Goal: Task Accomplishment & Management: Manage account settings

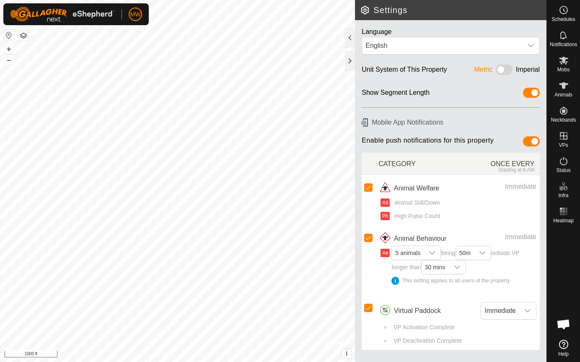
click at [279, 361] on html "MW Schedules Notifications Mobs Animals Neckbands VPs Status Infra Heatmap Help…" at bounding box center [290, 181] width 580 height 362
click at [565, 58] on icon at bounding box center [563, 61] width 9 height 8
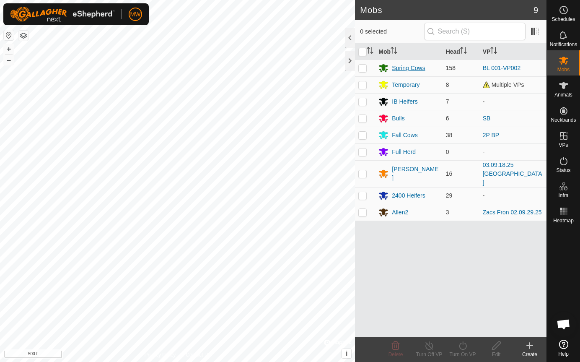
click at [406, 67] on div "Spring Cows" at bounding box center [408, 68] width 33 height 9
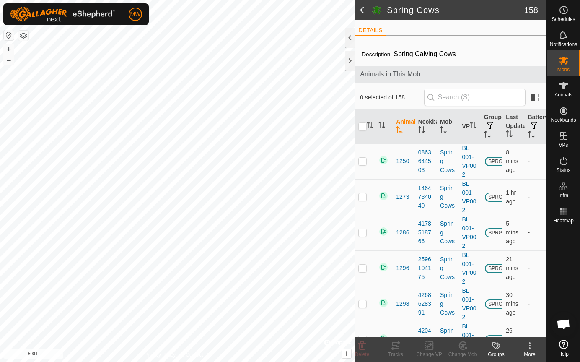
click at [362, 125] on input "checkbox" at bounding box center [362, 126] width 8 height 8
checkbox input "true"
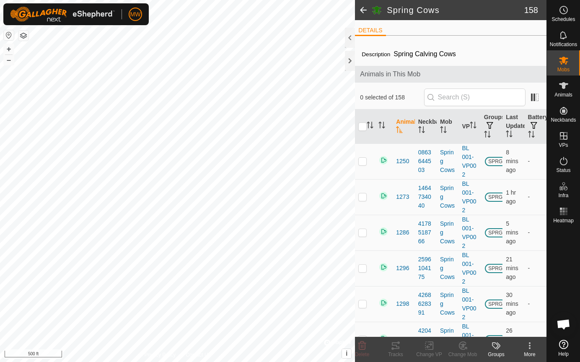
checkbox input "true"
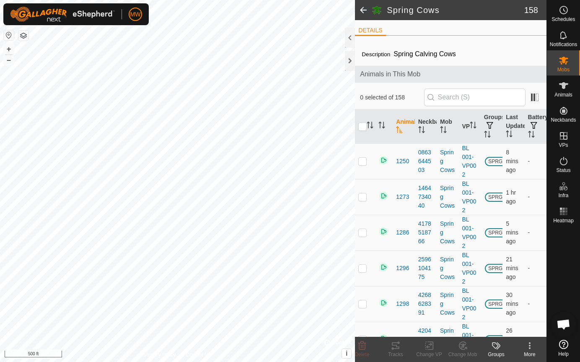
checkbox input "true"
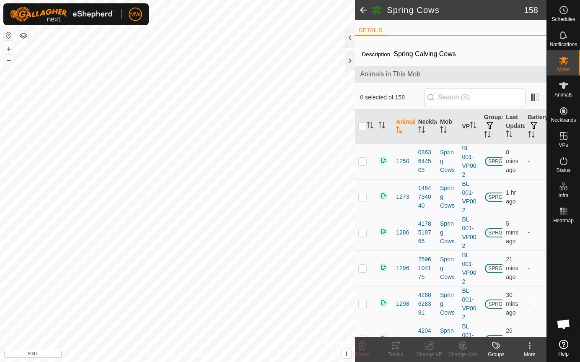
checkbox input "true"
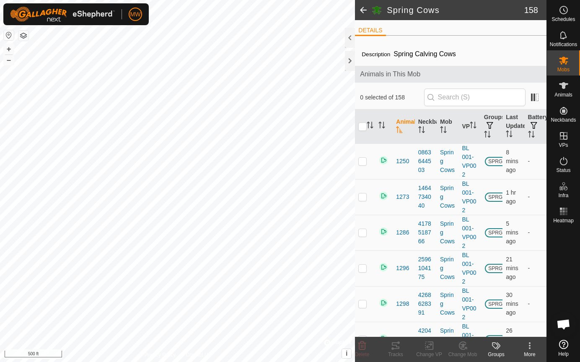
checkbox input "true"
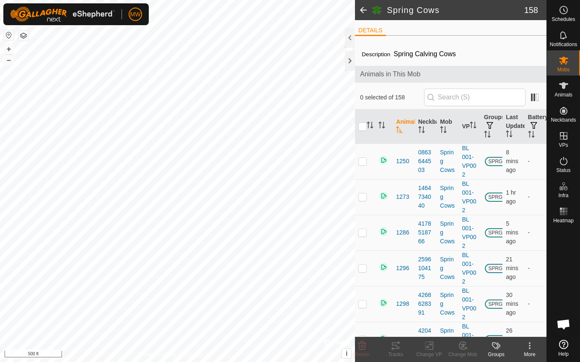
checkbox input "true"
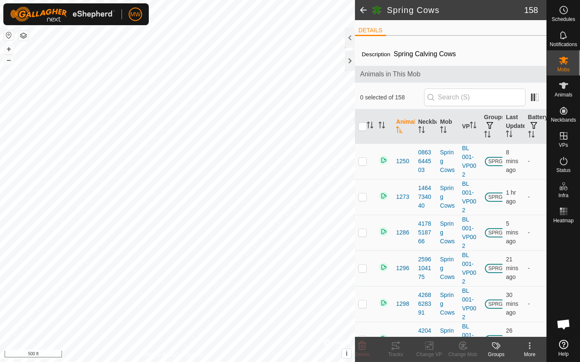
checkbox input "true"
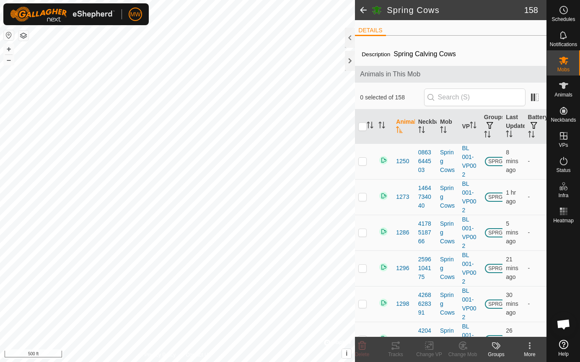
checkbox input "true"
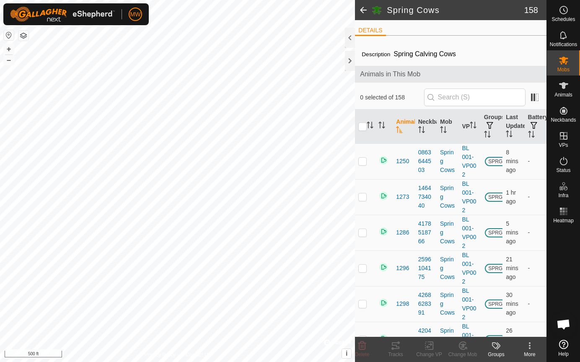
checkbox input "true"
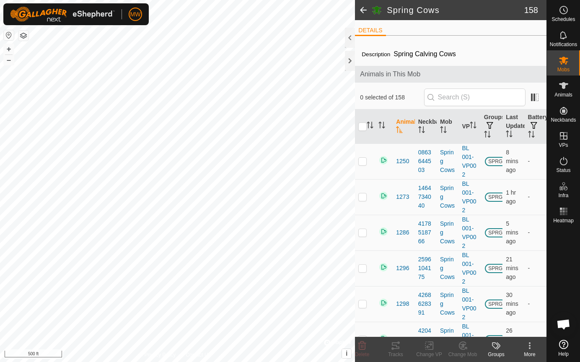
checkbox input "true"
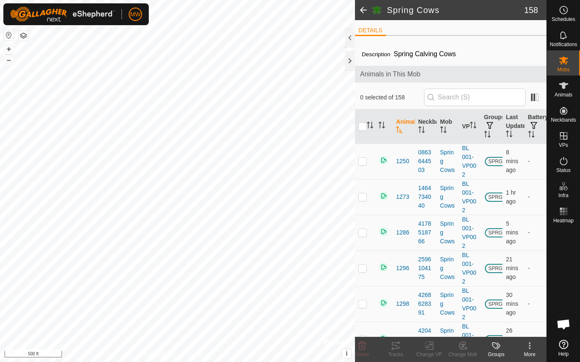
checkbox input "true"
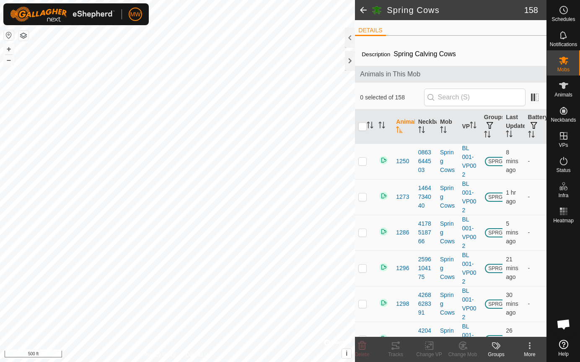
checkbox input "true"
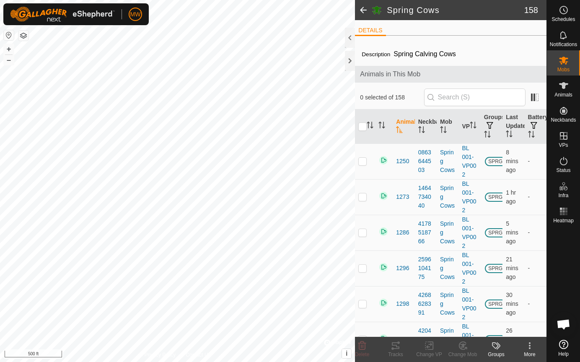
checkbox input "true"
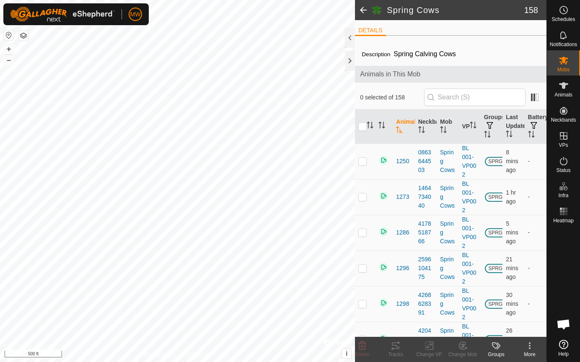
checkbox input "true"
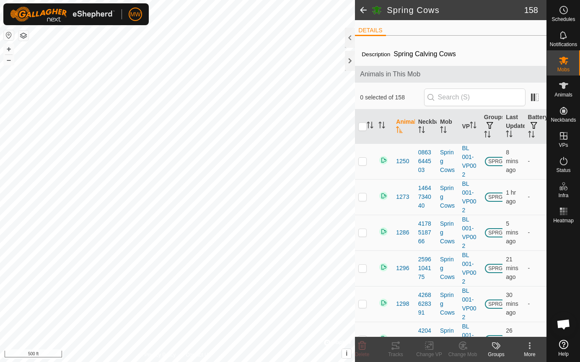
checkbox input "true"
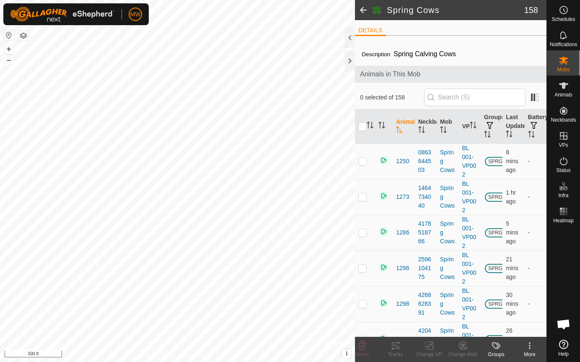
checkbox input "true"
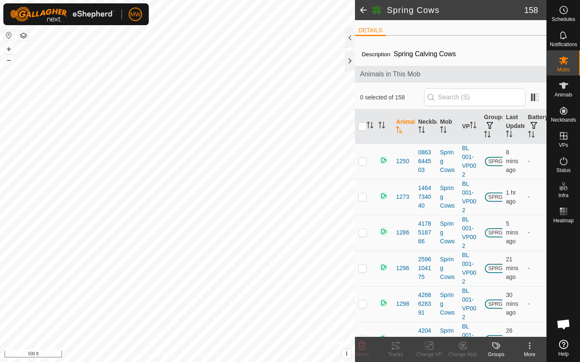
checkbox input "true"
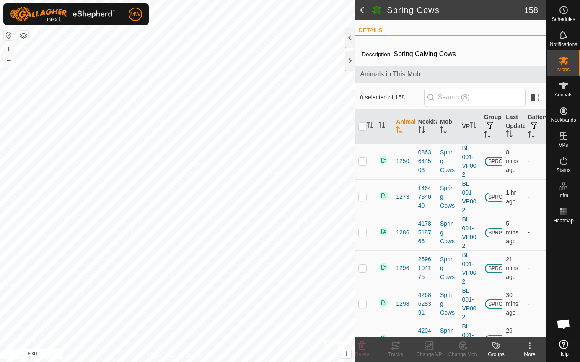
checkbox input "true"
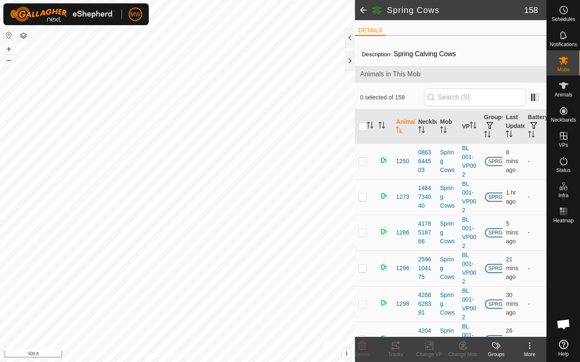
checkbox input "true"
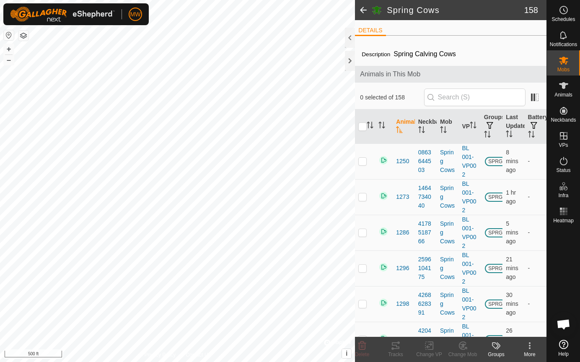
checkbox input "true"
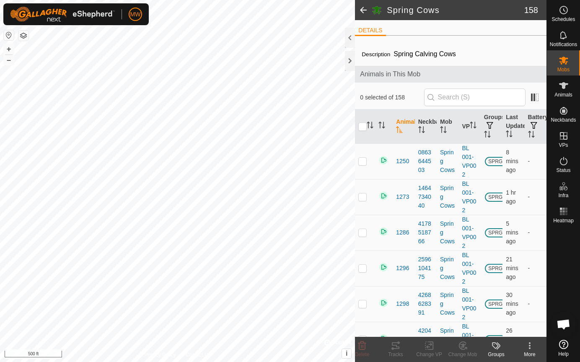
checkbox input "true"
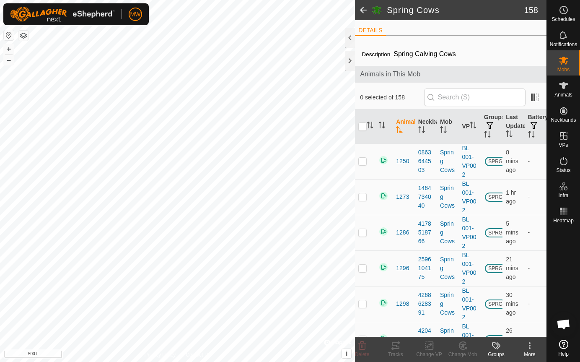
checkbox input "true"
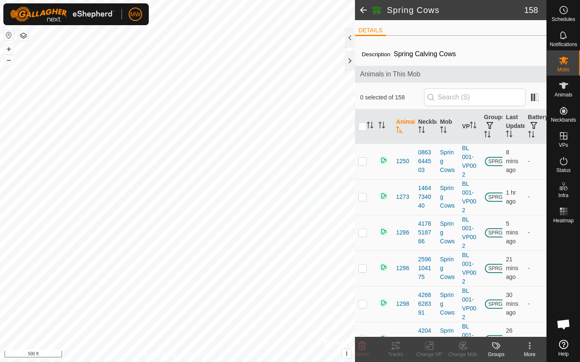
checkbox input "true"
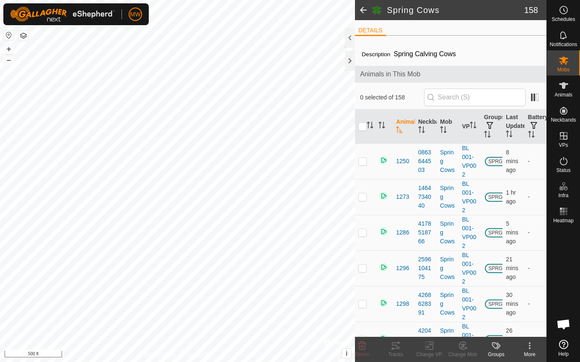
checkbox input "true"
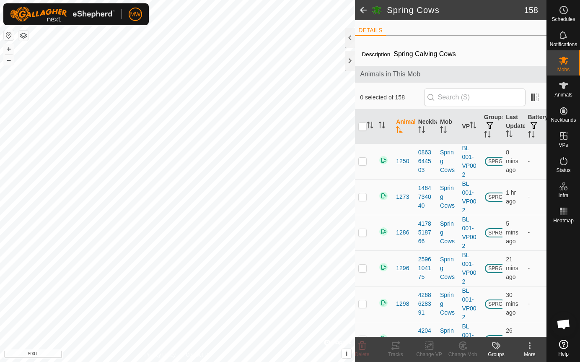
checkbox input "true"
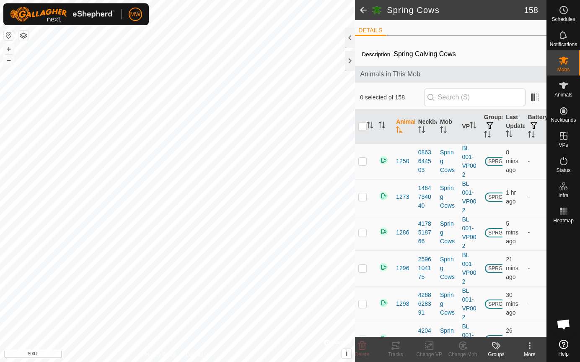
checkbox input "true"
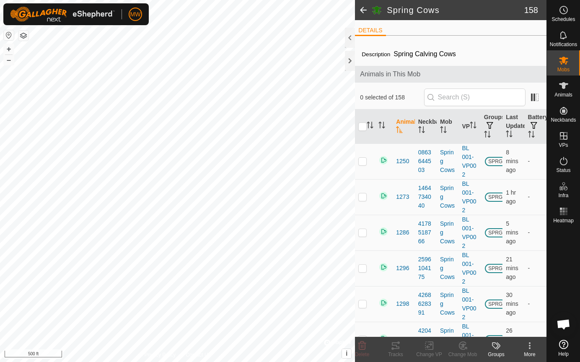
checkbox input "true"
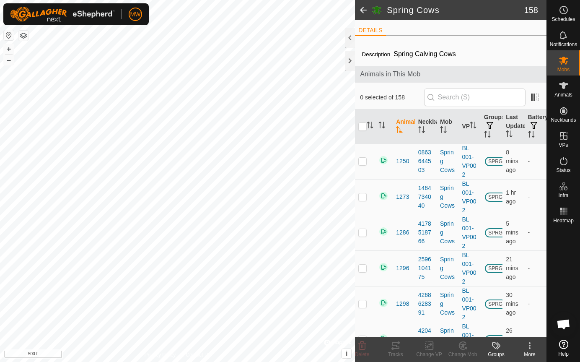
checkbox input "true"
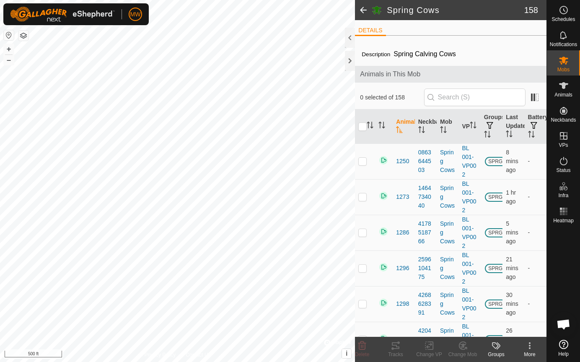
checkbox input "true"
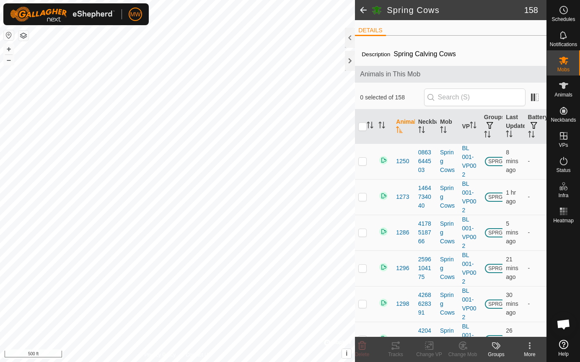
checkbox input "true"
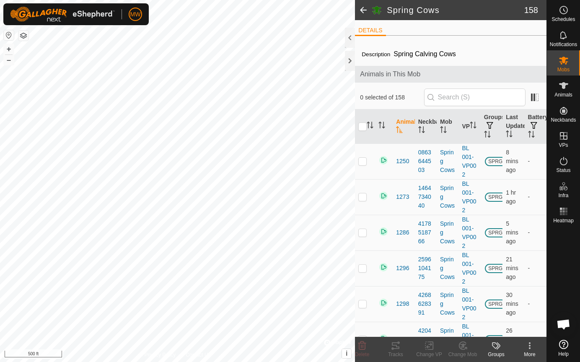
checkbox input "true"
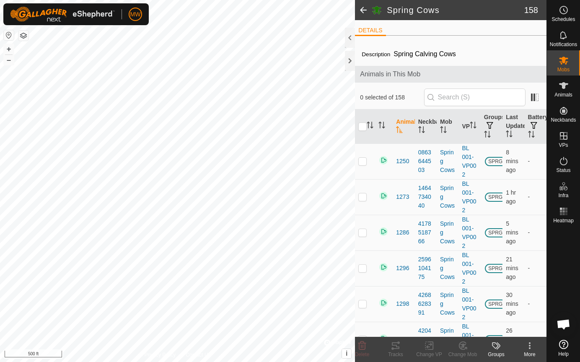
checkbox input "true"
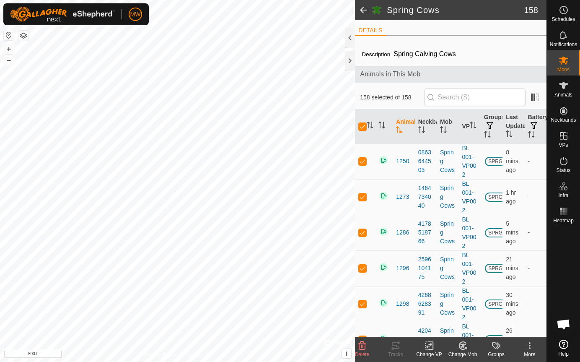
click at [429, 345] on icon at bounding box center [429, 345] width 10 height 10
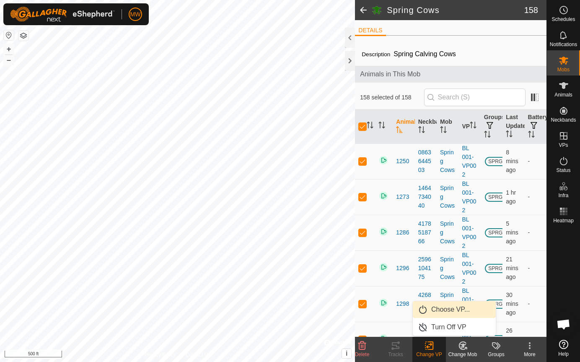
click at [449, 307] on link "Choose VP..." at bounding box center [454, 309] width 83 height 17
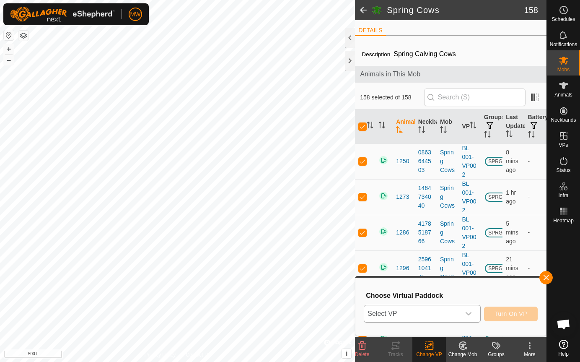
click at [442, 319] on span "Select VP" at bounding box center [412, 313] width 96 height 17
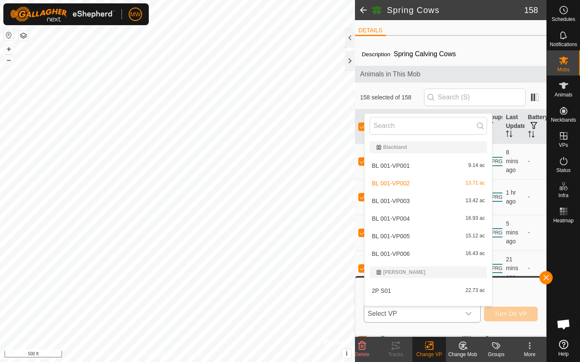
scroll to position [11, 0]
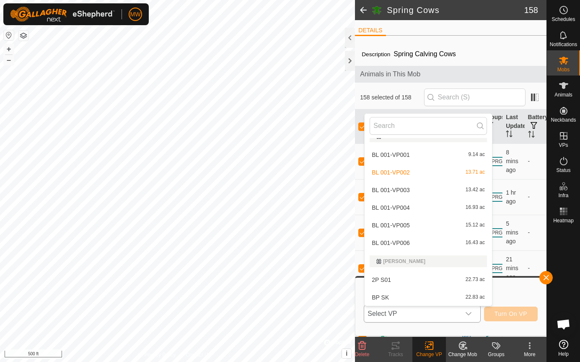
click at [400, 191] on li "BL 001-VP003 13.42 ac" at bounding box center [428, 189] width 127 height 17
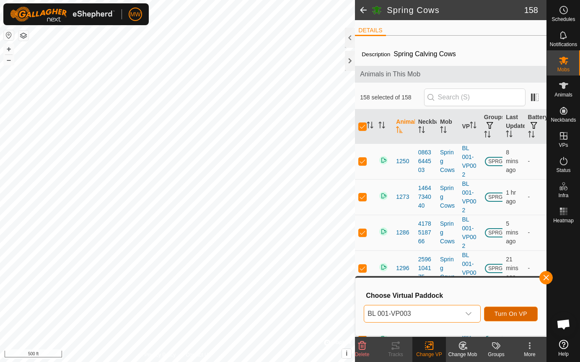
click at [503, 311] on span "Turn On VP" at bounding box center [511, 313] width 33 height 7
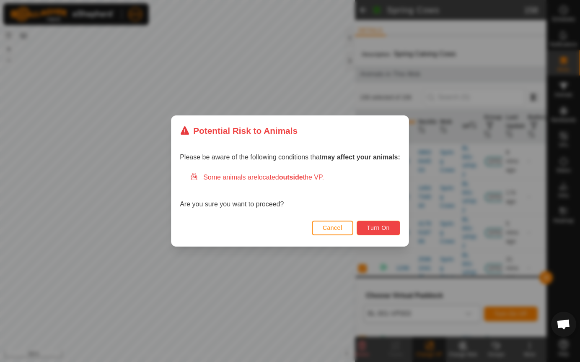
click at [394, 225] on button "Turn On" at bounding box center [379, 227] width 44 height 15
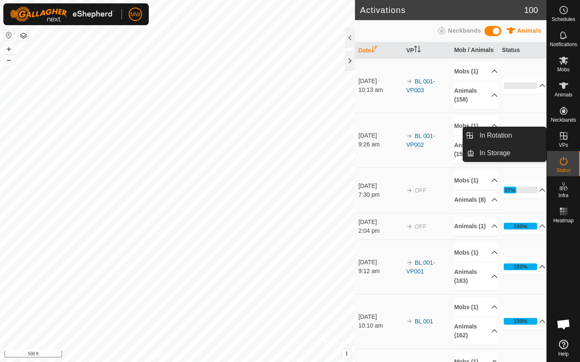
click at [563, 137] on icon at bounding box center [564, 136] width 8 height 8
click at [500, 139] on link "In Rotation" at bounding box center [510, 135] width 72 height 17
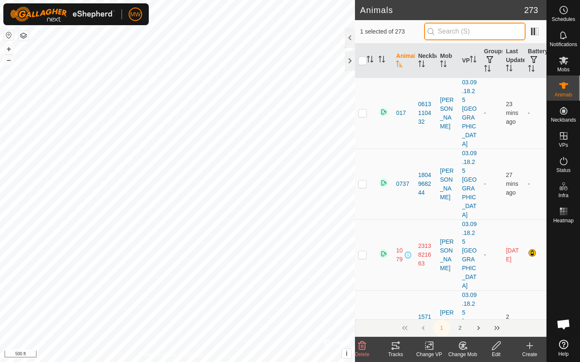
click at [451, 30] on input "text" at bounding box center [474, 32] width 101 height 18
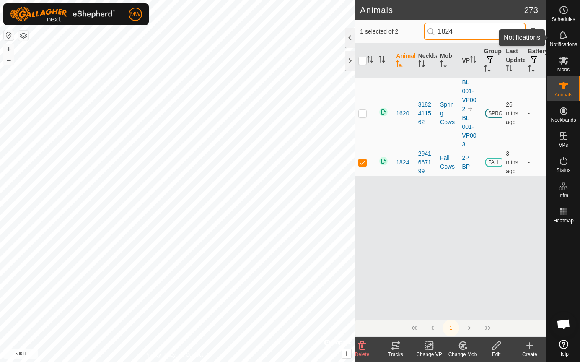
type input "1824"
click at [570, 39] on es-notification-svg-icon at bounding box center [563, 35] width 15 height 13
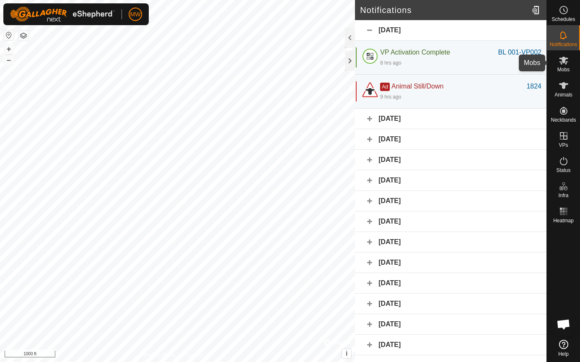
click at [565, 58] on icon at bounding box center [563, 61] width 9 height 8
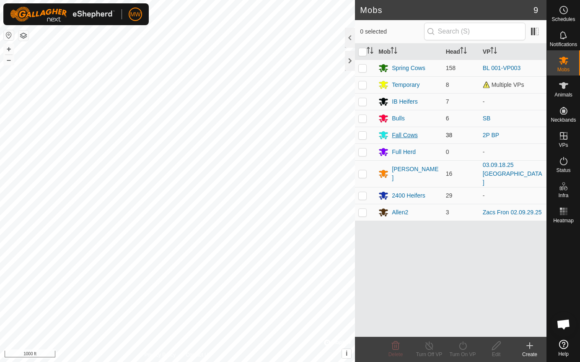
click at [394, 139] on div "Fall Cows" at bounding box center [405, 135] width 26 height 9
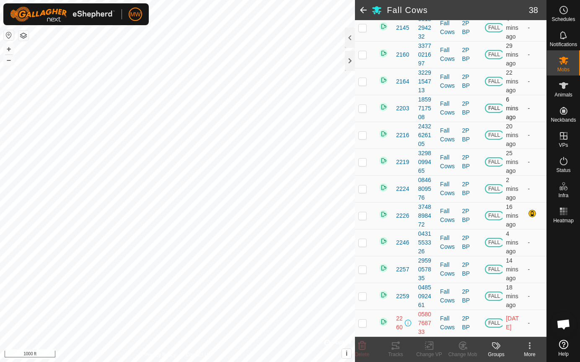
scroll to position [835, 0]
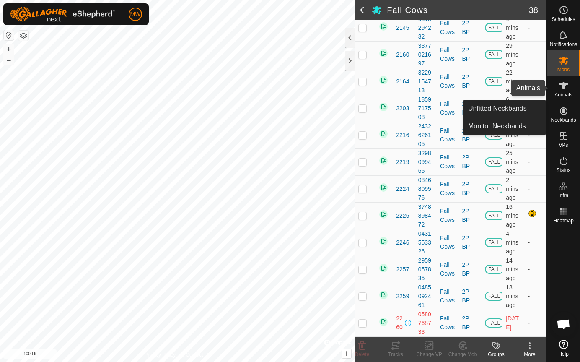
click at [565, 88] on icon at bounding box center [563, 85] width 9 height 7
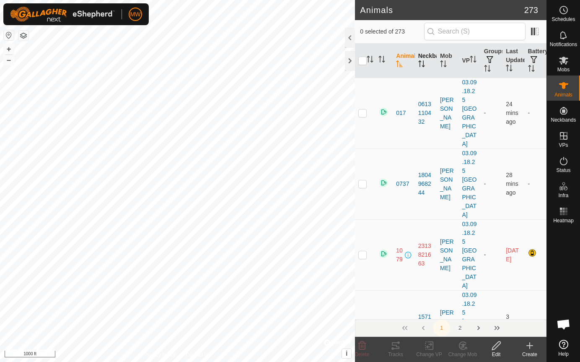
click at [420, 63] on icon "Activate to sort" at bounding box center [421, 63] width 7 height 7
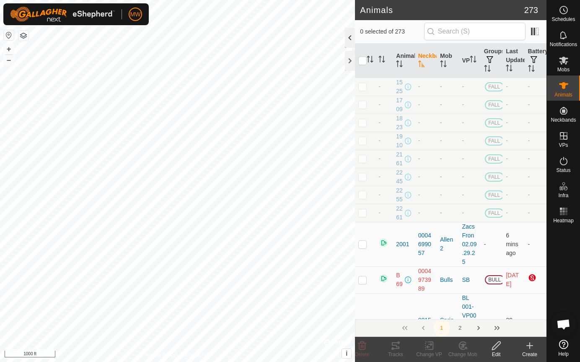
click at [348, 40] on div at bounding box center [350, 38] width 10 height 20
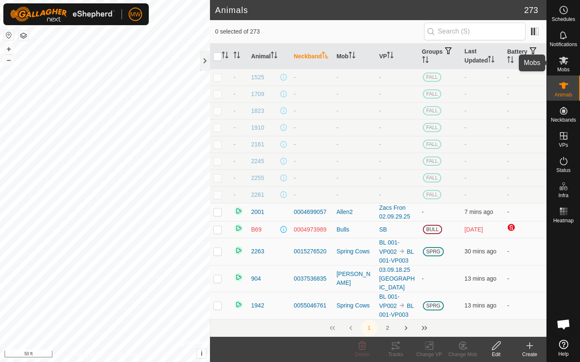
click at [566, 60] on icon at bounding box center [564, 60] width 10 height 10
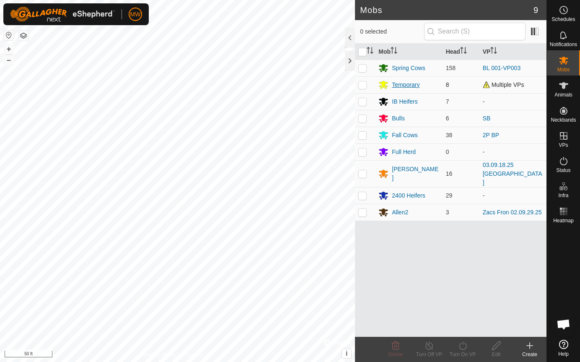
click at [410, 85] on div "Temporary" at bounding box center [406, 84] width 28 height 9
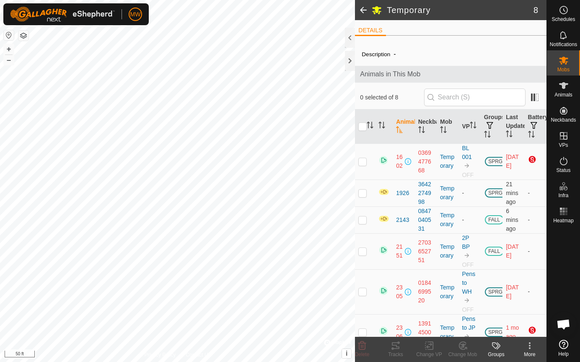
click at [352, 38] on div at bounding box center [350, 38] width 10 height 20
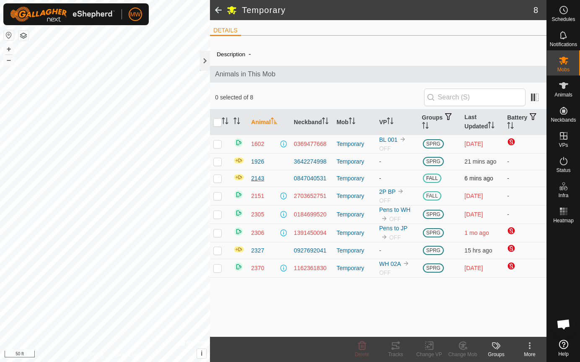
click at [257, 177] on span "2143" at bounding box center [257, 178] width 13 height 9
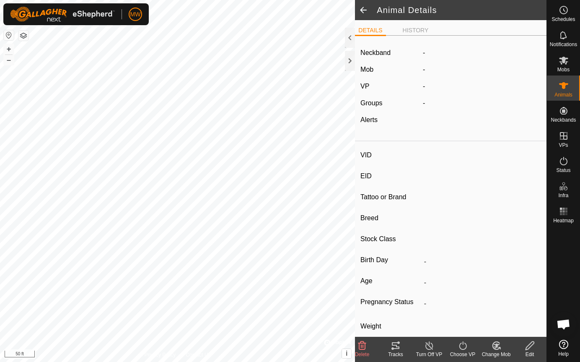
type input "2143"
type input "840003224268354"
type input "-"
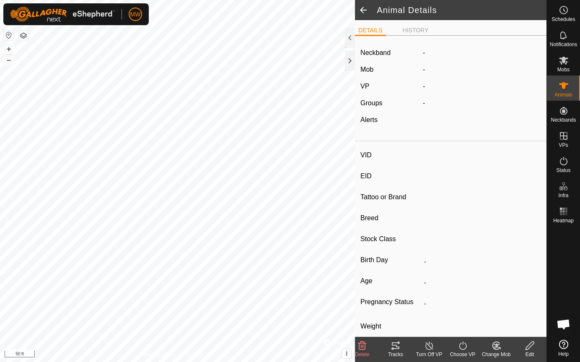
type input "-"
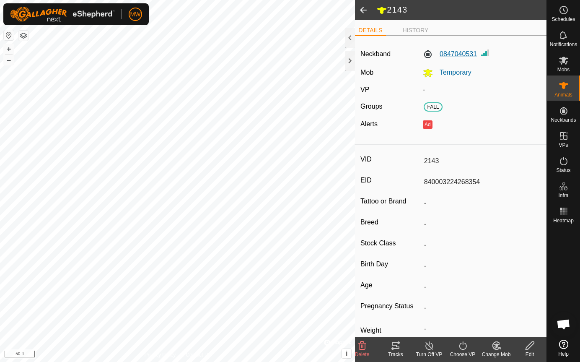
click at [459, 53] on label "0847040531" at bounding box center [450, 54] width 54 height 10
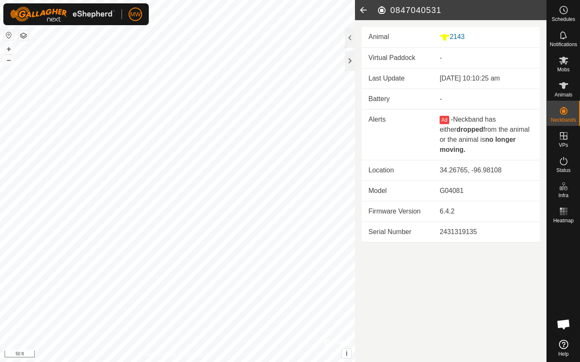
click at [357, 7] on icon at bounding box center [363, 10] width 17 height 20
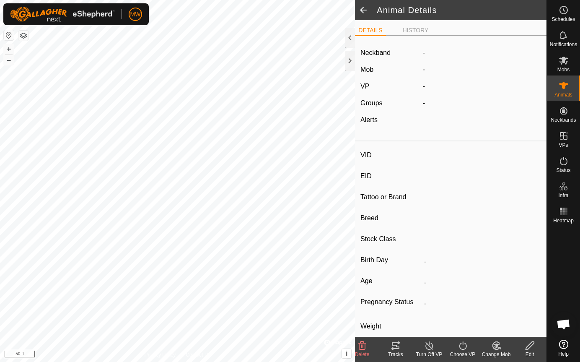
type input "2143"
type input "840003224268354"
type input "-"
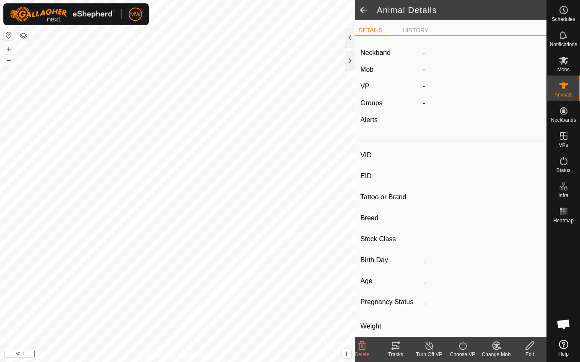
type input "-"
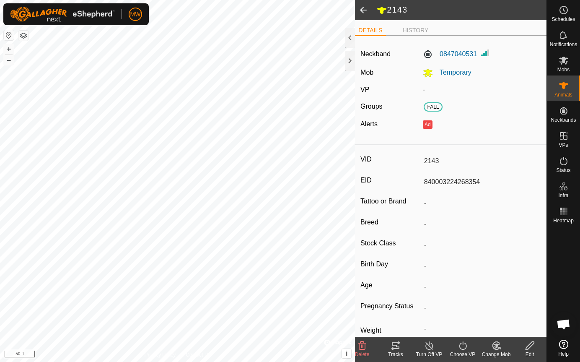
click at [529, 343] on icon at bounding box center [530, 345] width 10 height 10
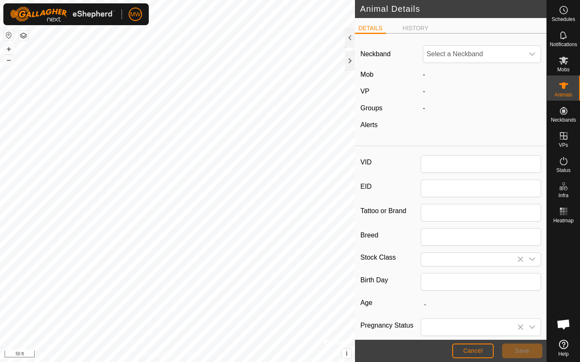
type input "2143"
type input "840003224268354"
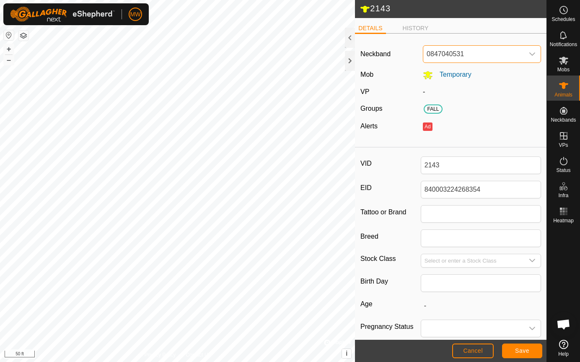
click at [484, 53] on span "0847040531" at bounding box center [473, 54] width 101 height 17
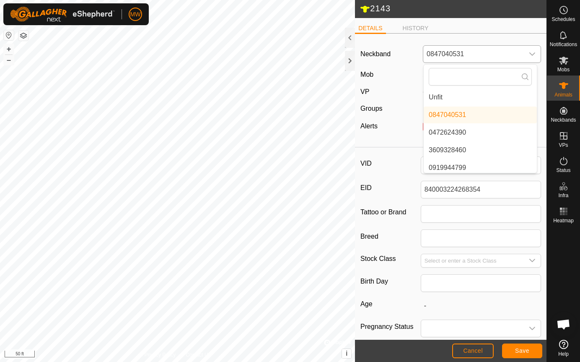
click at [433, 96] on li "Unfit" at bounding box center [480, 97] width 113 height 17
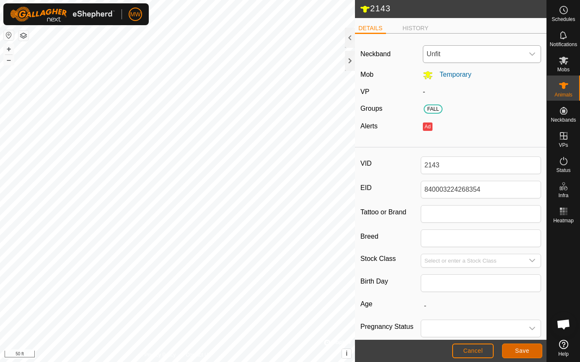
click at [527, 350] on span "Save" at bounding box center [522, 350] width 14 height 7
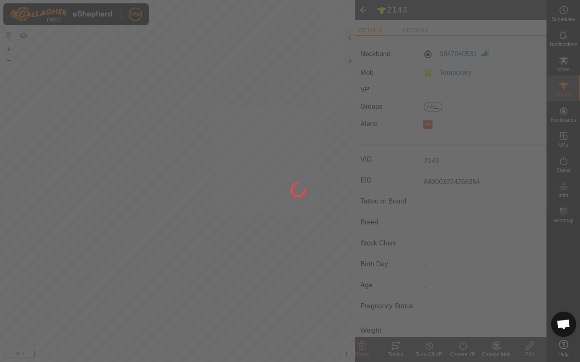
type input "-"
type input "0 kg"
type input "-"
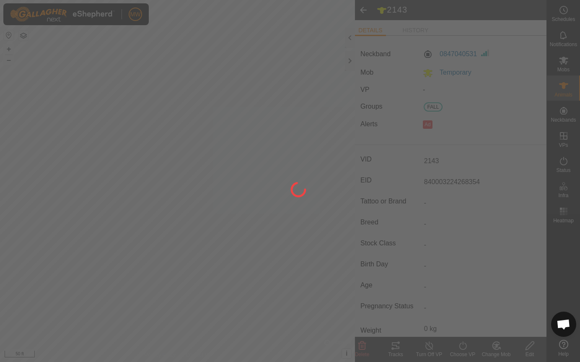
type input "-"
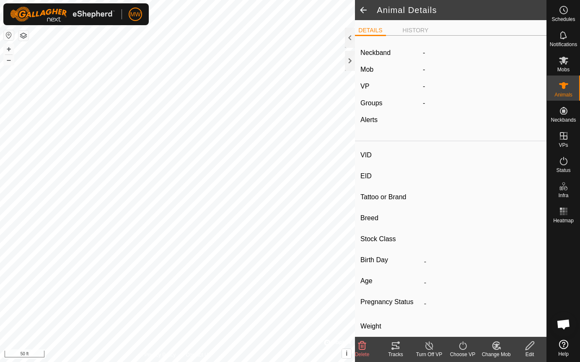
type input "2327"
type input "840003224268405"
type input "-"
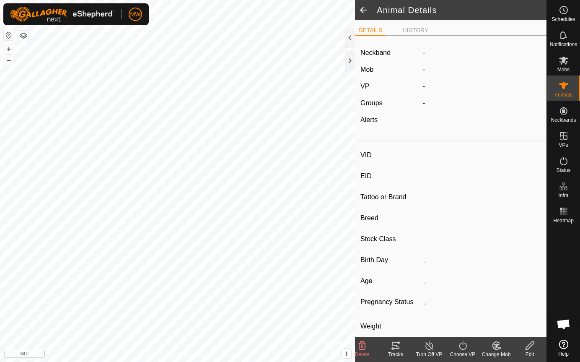
type input "-"
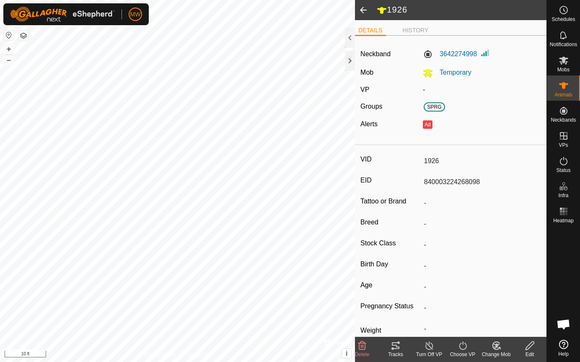
click at [525, 346] on icon at bounding box center [530, 345] width 10 height 10
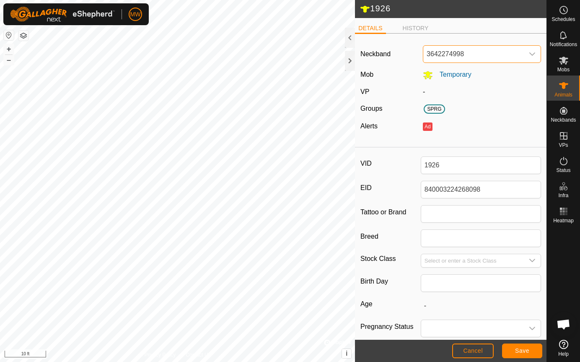
click at [457, 53] on span "3642274998" at bounding box center [473, 54] width 101 height 17
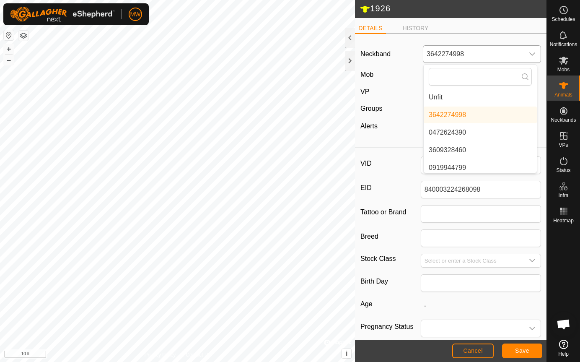
click at [431, 96] on li "Unfit" at bounding box center [480, 97] width 113 height 17
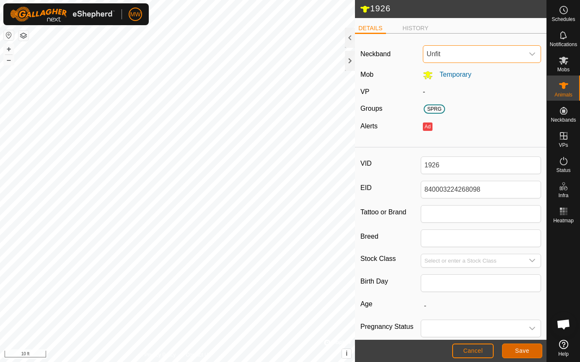
click at [529, 350] on span "Save" at bounding box center [522, 350] width 14 height 7
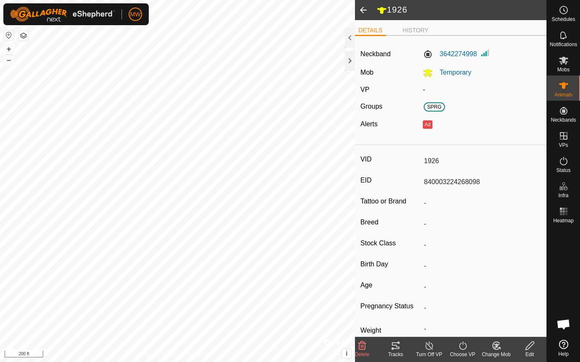
click at [165, 361] on html "MW Schedules Notifications Mobs Animals Neckbands VPs Status Infra Heatmap Help…" at bounding box center [290, 181] width 580 height 362
click at [376, 361] on html "MW Schedules Notifications Mobs Animals Neckbands VPs Status Infra Heatmap Help…" at bounding box center [290, 181] width 580 height 362
